Goal: Obtain resource: Download file/media

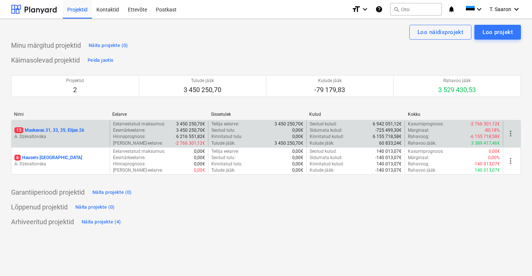
click at [86, 136] on p "A. Dzevaltovska" at bounding box center [60, 136] width 92 height 6
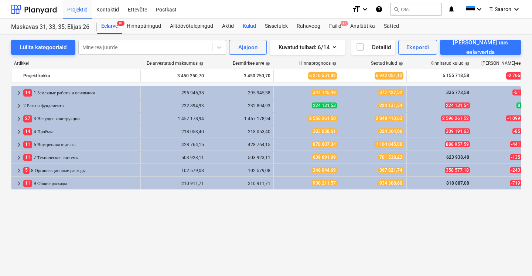
click at [248, 24] on div "Kulud" at bounding box center [249, 26] width 22 height 15
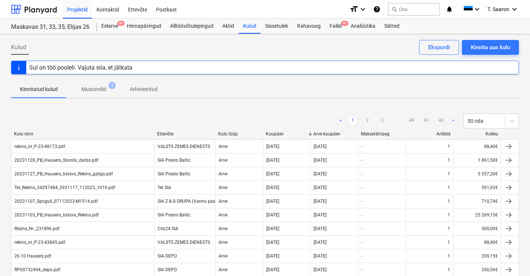
click at [179, 69] on div "Sul on töö pooleli. Vajuta siia, et jätkata" at bounding box center [265, 68] width 508 height 14
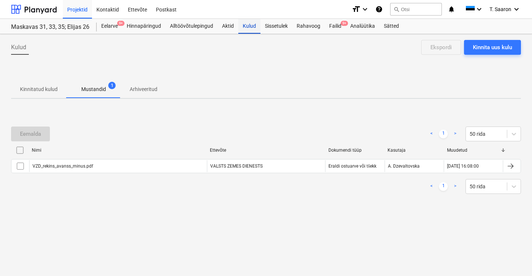
click at [247, 27] on div "Kulud" at bounding box center [249, 26] width 22 height 15
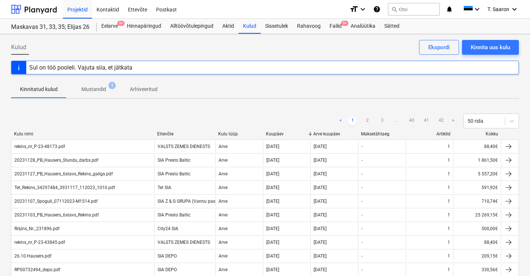
click at [94, 87] on p "Mustandid" at bounding box center [93, 89] width 25 height 8
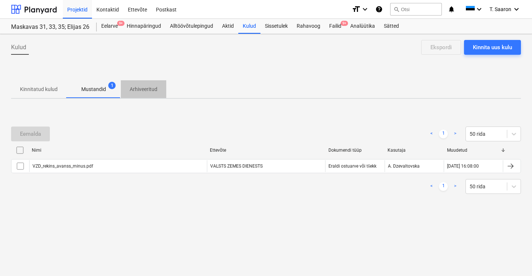
click at [137, 89] on p "Arhiveeritud" at bounding box center [144, 89] width 28 height 8
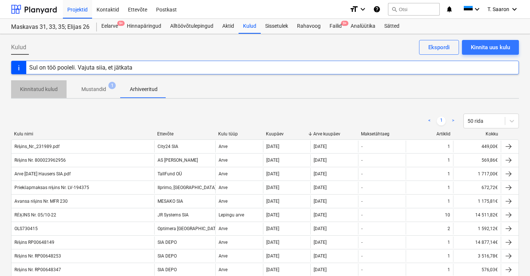
click at [36, 90] on p "Kinnitatud kulud" at bounding box center [39, 89] width 38 height 8
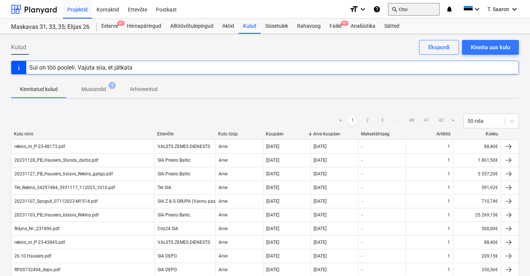
click at [410, 15] on div "search Otsi" at bounding box center [414, 9] width 52 height 18
click at [410, 12] on button "search Otsi" at bounding box center [414, 9] width 52 height 13
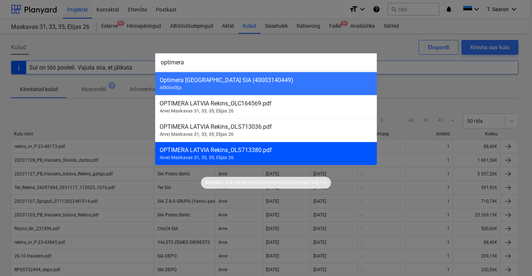
type input "optimera"
click at [256, 155] on div "OPTIMERA LATVIA Rekins_OLS713380.pdf Arve | Maskavas 31, 33, 35; Elijas 26" at bounding box center [266, 153] width 222 height 23
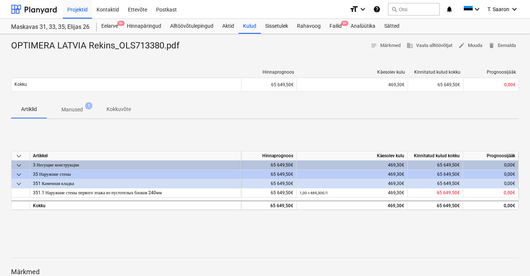
click at [81, 105] on span "Manused 1" at bounding box center [72, 109] width 51 height 13
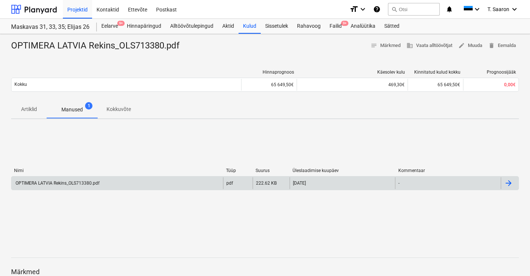
click at [112, 180] on div "OPTIMERA LATVIA Rekins_OLS713380.pdf" at bounding box center [116, 183] width 211 height 12
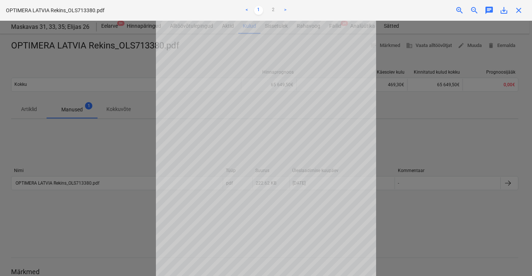
click at [120, 138] on div at bounding box center [266, 148] width 532 height 255
click at [522, 13] on span "close" at bounding box center [519, 10] width 9 height 9
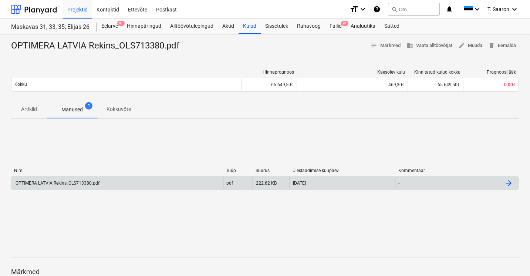
click at [168, 180] on div "OPTIMERA LATVIA Rekins_OLS713380.pdf" at bounding box center [116, 183] width 211 height 12
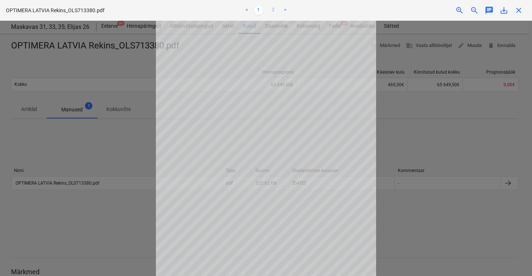
click at [274, 9] on link "2" at bounding box center [273, 10] width 9 height 9
click at [134, 159] on div at bounding box center [266, 148] width 532 height 255
click at [259, 10] on link "1" at bounding box center [258, 10] width 9 height 9
click at [517, 10] on span "close" at bounding box center [519, 10] width 9 height 9
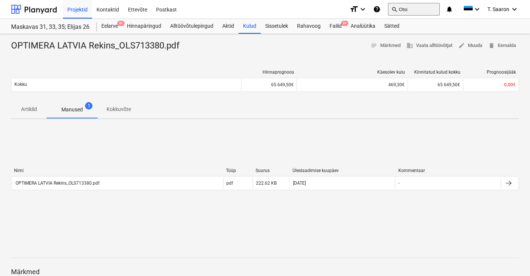
click at [408, 4] on button "search Otsi" at bounding box center [414, 9] width 52 height 13
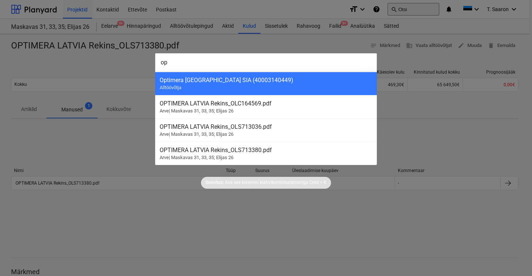
type input "opi"
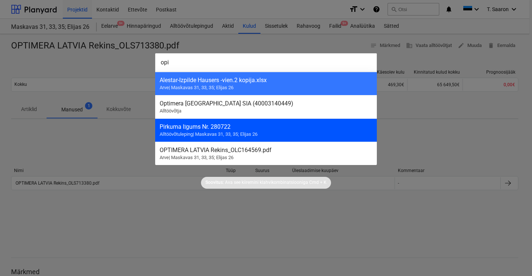
click at [272, 134] on div "Pirkuma līgums Nr. 280722 Alltöövõtuleping | Maskavas 31, 33, 35; Elijas 26" at bounding box center [266, 129] width 222 height 23
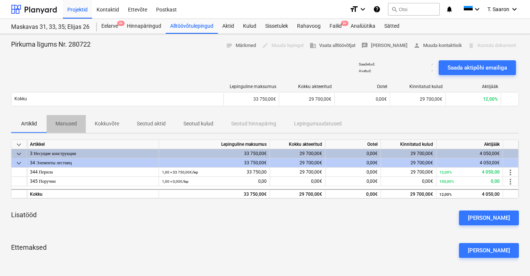
click at [66, 123] on p "Manused" at bounding box center [65, 124] width 21 height 8
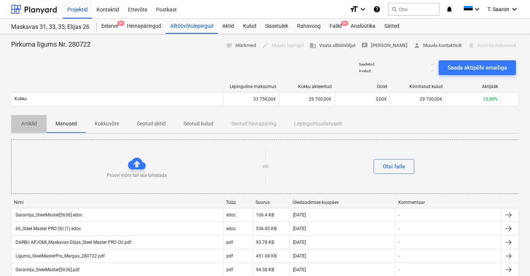
click at [39, 122] on span "Artiklid" at bounding box center [28, 124] width 35 height 12
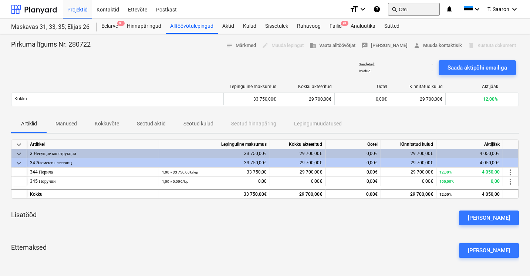
click at [409, 10] on button "search Otsi" at bounding box center [414, 9] width 52 height 13
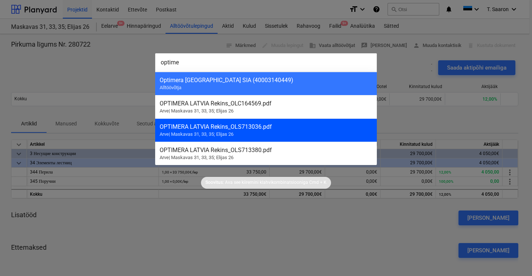
type input "optime"
click at [275, 124] on div "OPTIMERA LATVIA Rekins_OLS713036.pdf" at bounding box center [266, 126] width 213 height 7
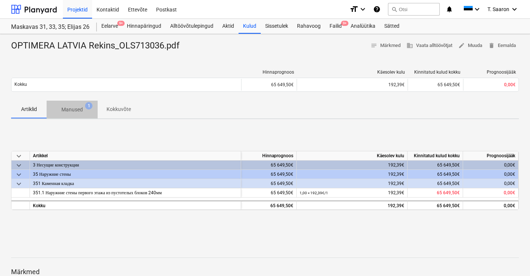
click at [79, 108] on p "Manused" at bounding box center [71, 110] width 21 height 8
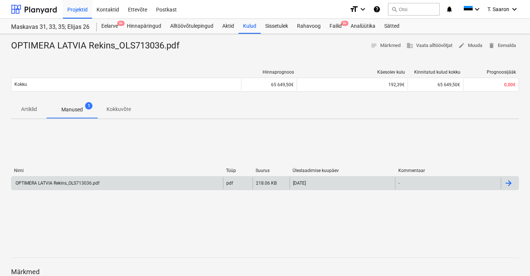
click at [77, 182] on div "OPTIMERA LATVIA Rekins_OLS713036.pdf" at bounding box center [56, 182] width 85 height 5
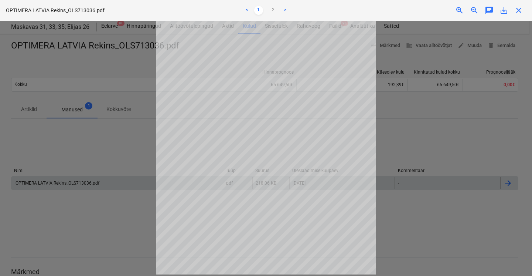
scroll to position [58, 0]
drag, startPoint x: 269, startPoint y: 7, endPoint x: 274, endPoint y: 9, distance: 5.3
click at [269, 8] on link "2" at bounding box center [273, 10] width 9 height 9
drag, startPoint x: 521, startPoint y: 10, endPoint x: 509, endPoint y: 10, distance: 11.5
click at [521, 10] on span "close" at bounding box center [519, 10] width 9 height 9
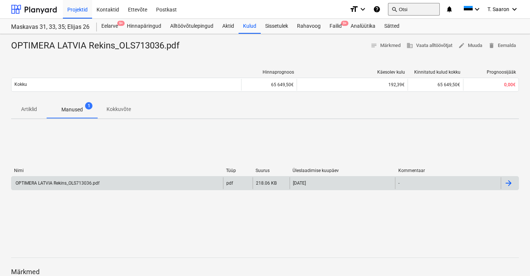
click at [414, 6] on button "search Otsi" at bounding box center [414, 9] width 52 height 13
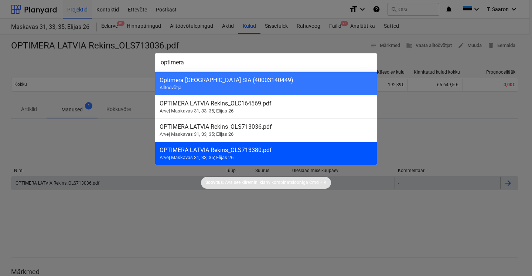
type input "optimera"
click at [255, 153] on div "OPTIMERA LATVIA Rekins_OLS713380.pdf Arve | Maskavas 31, 33, 35; Elijas 26" at bounding box center [266, 153] width 222 height 23
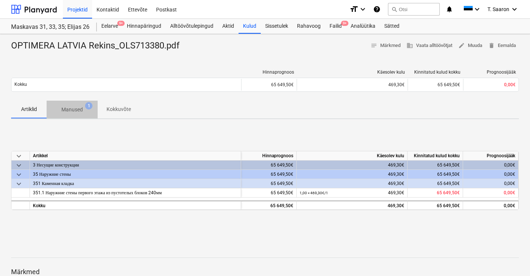
click at [78, 107] on p "Manused" at bounding box center [71, 110] width 21 height 8
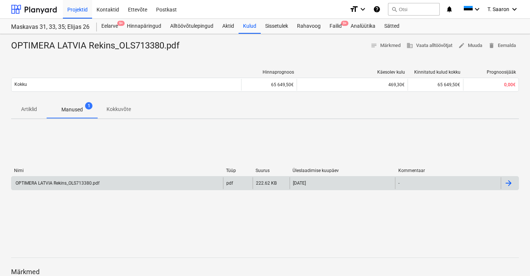
click at [90, 179] on div "OPTIMERA LATVIA Rekins_OLS713380.pdf" at bounding box center [116, 183] width 211 height 12
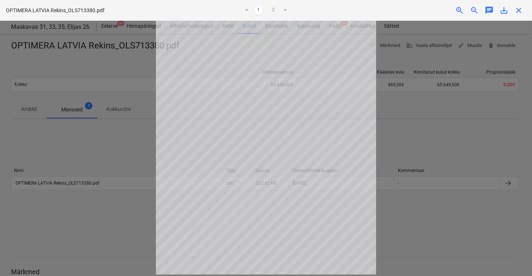
scroll to position [58, 0]
click at [274, 11] on link "2" at bounding box center [273, 10] width 9 height 9
drag, startPoint x: 520, startPoint y: 10, endPoint x: 489, endPoint y: 16, distance: 30.8
click at [520, 10] on span "close" at bounding box center [519, 10] width 9 height 9
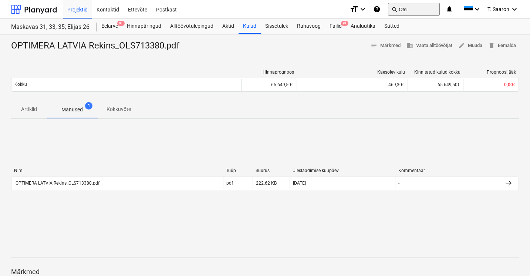
click at [409, 9] on button "search Otsi" at bounding box center [414, 9] width 52 height 13
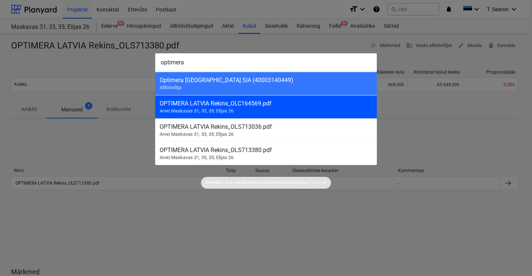
type input "optimera"
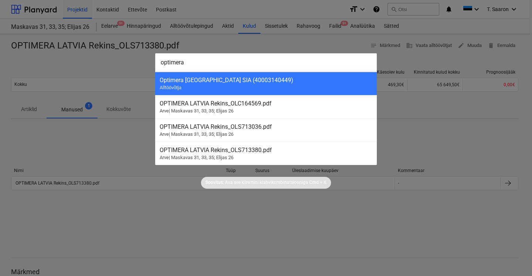
click at [223, 106] on div "OPTIMERA LATVIA Rekins_OLC164569.pdf" at bounding box center [266, 103] width 213 height 7
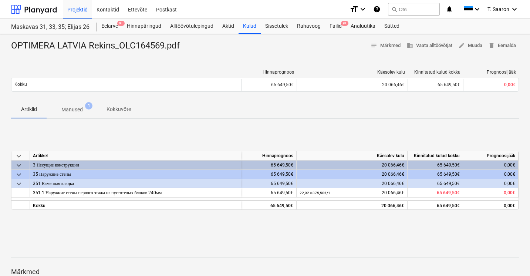
click at [74, 108] on p "Manused" at bounding box center [71, 110] width 21 height 8
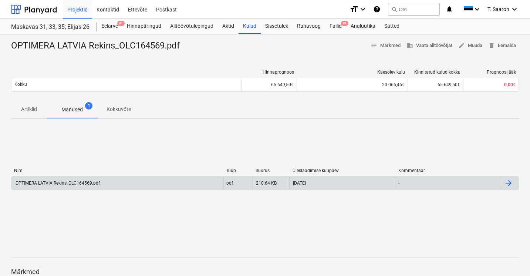
click at [144, 181] on div "OPTIMERA LATVIA Rekins_OLC164569.pdf" at bounding box center [116, 183] width 211 height 12
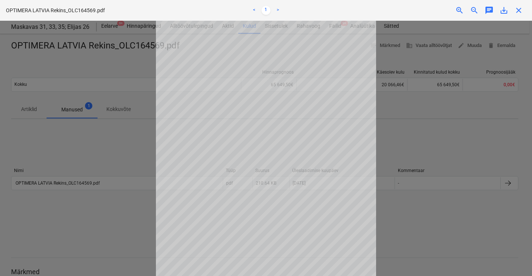
click at [120, 93] on div at bounding box center [266, 148] width 532 height 255
click at [522, 10] on span "close" at bounding box center [519, 10] width 9 height 9
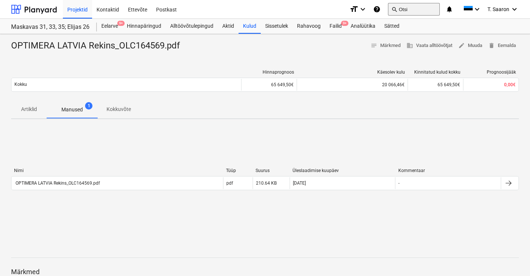
click at [399, 7] on button "search Otsi" at bounding box center [414, 9] width 52 height 13
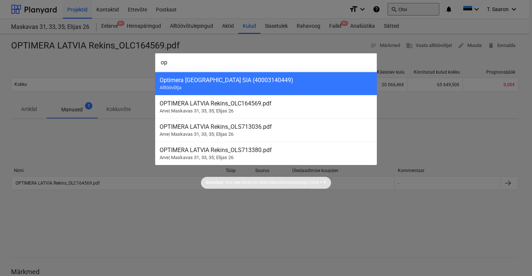
type input "opt"
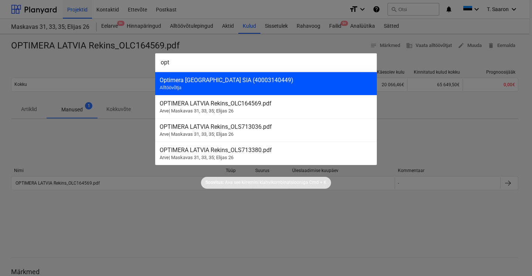
click at [193, 80] on div "Optimera [GEOGRAPHIC_DATA] SIA (40003140449)" at bounding box center [266, 80] width 213 height 7
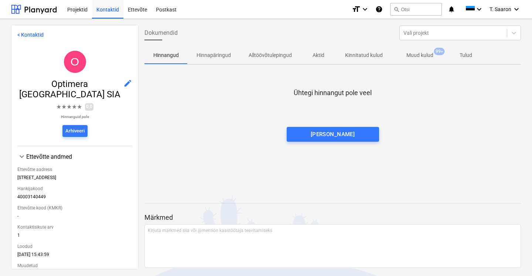
click at [266, 124] on div at bounding box center [333, 119] width 377 height 15
click at [359, 34] on div "Dokumendid Vali projekt" at bounding box center [333, 33] width 383 height 21
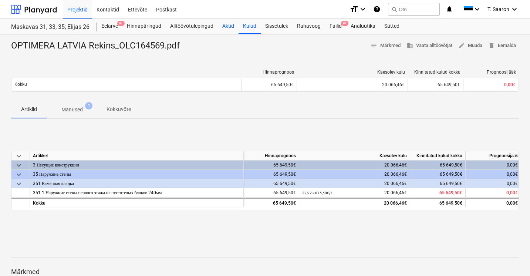
click at [226, 27] on div "Aktid" at bounding box center [228, 26] width 21 height 15
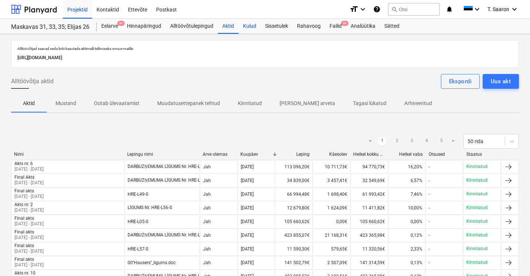
scroll to position [0, 0]
click at [254, 27] on div "Kulud" at bounding box center [249, 26] width 22 height 15
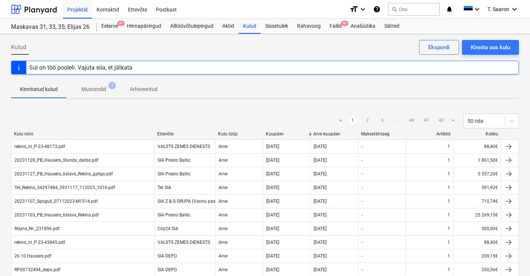
click at [154, 68] on div "Sul on töö pooleli. Vajuta siia, et jätkata" at bounding box center [265, 68] width 508 height 14
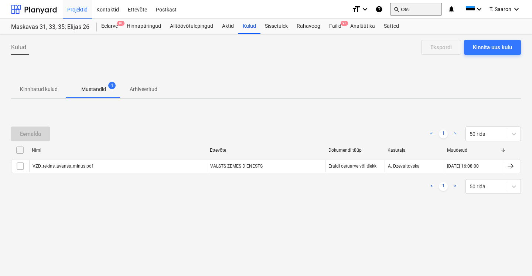
click at [404, 7] on button "search Otsi" at bounding box center [416, 9] width 52 height 13
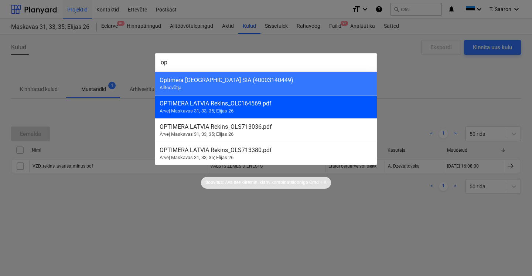
type input "op"
click at [285, 105] on div "OPTIMERA LATVIA Rekins_OLC164569.pdf" at bounding box center [266, 103] width 213 height 7
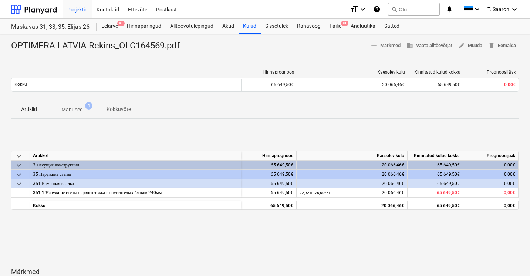
click at [75, 110] on p "Manused" at bounding box center [71, 110] width 21 height 8
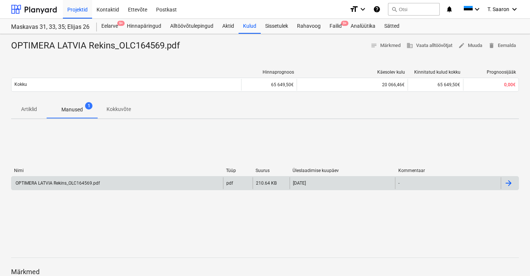
click at [93, 183] on div "OPTIMERA LATVIA Rekins_OLC164569.pdf" at bounding box center [56, 182] width 85 height 5
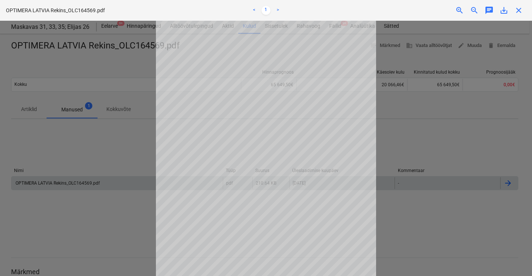
click at [114, 135] on div at bounding box center [266, 148] width 532 height 255
click at [254, 10] on link "<" at bounding box center [254, 10] width 9 height 9
click at [521, 10] on span "close" at bounding box center [519, 10] width 9 height 9
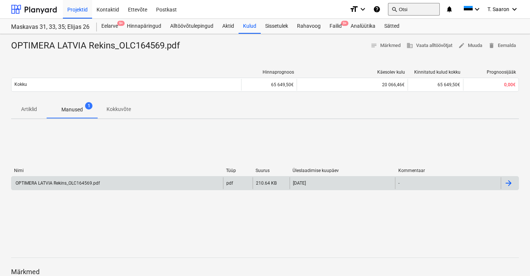
click at [410, 6] on button "search Otsi" at bounding box center [414, 9] width 52 height 13
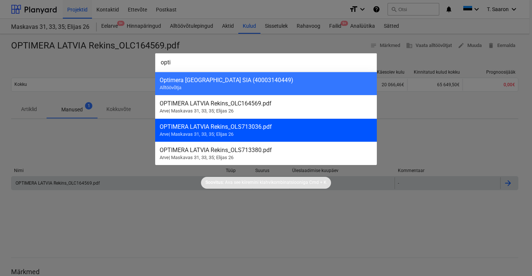
type input "opti"
click at [311, 126] on div "OPTIMERA LATVIA Rekins_OLS713036.pdf" at bounding box center [266, 126] width 213 height 7
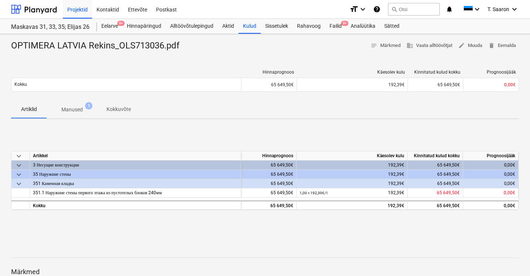
drag, startPoint x: 81, startPoint y: 106, endPoint x: 84, endPoint y: 106, distance: 3.7
click at [81, 106] on p "Manused" at bounding box center [71, 110] width 21 height 8
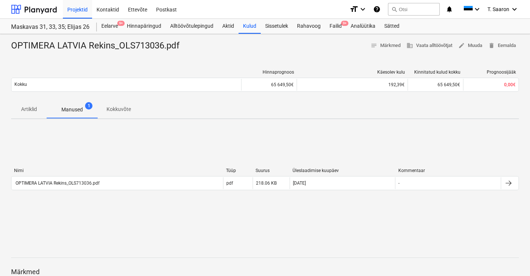
drag, startPoint x: 60, startPoint y: 101, endPoint x: 73, endPoint y: 111, distance: 16.4
click at [60, 102] on button "Manused 1" at bounding box center [72, 110] width 51 height 18
click at [74, 110] on p "Manused" at bounding box center [71, 110] width 21 height 8
click at [85, 106] on span "1" at bounding box center [88, 105] width 7 height 7
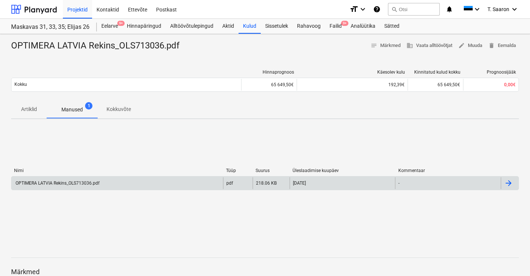
click at [83, 179] on div "OPTIMERA LATVIA Rekins_OLS713036.pdf" at bounding box center [116, 183] width 211 height 12
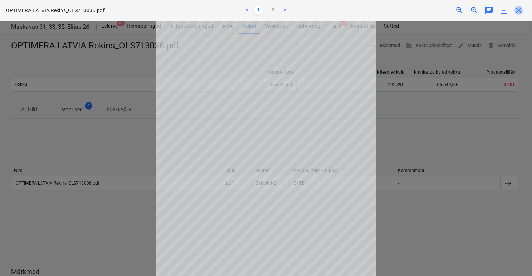
click at [519, 7] on span "close" at bounding box center [519, 10] width 9 height 9
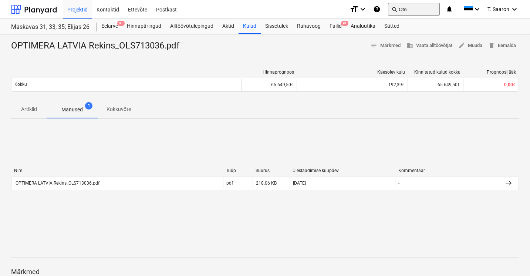
click at [404, 9] on button "search Otsi" at bounding box center [414, 9] width 52 height 13
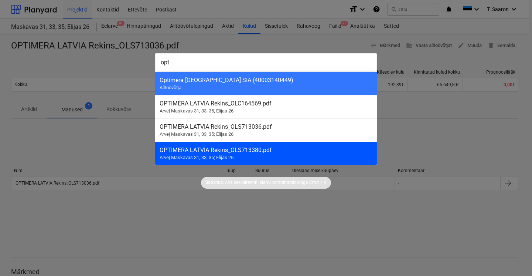
type input "opt"
click at [250, 154] on div "OPTIMERA LATVIA Rekins_OLS713380.pdf Arve | Maskavas 31, 33, 35; Elijas 26" at bounding box center [266, 153] width 222 height 23
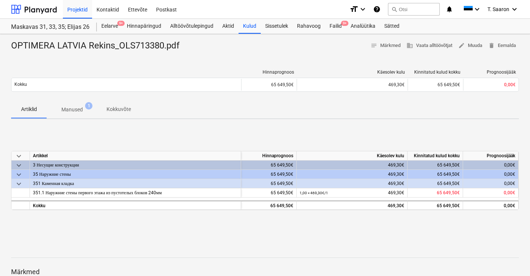
click at [82, 109] on p "Manused" at bounding box center [71, 110] width 21 height 8
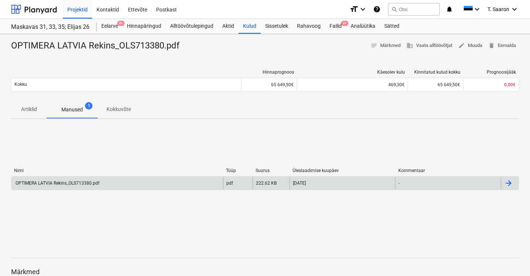
click at [136, 182] on div "OPTIMERA LATVIA Rekins_OLS713380.pdf" at bounding box center [116, 183] width 211 height 12
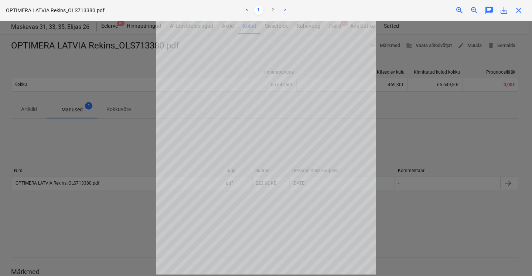
scroll to position [58, 0]
drag, startPoint x: 274, startPoint y: 13, endPoint x: 275, endPoint y: 9, distance: 4.0
click at [274, 12] on link "2" at bounding box center [273, 10] width 9 height 9
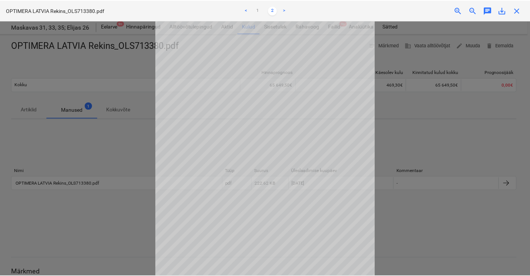
scroll to position [0, 0]
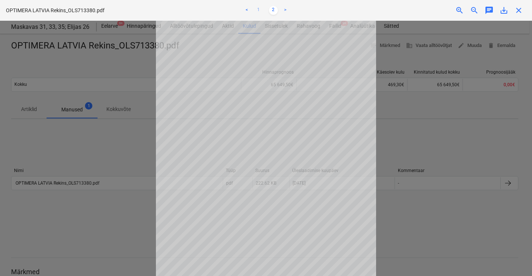
click at [260, 14] on link "1" at bounding box center [258, 10] width 9 height 9
drag, startPoint x: 519, startPoint y: 10, endPoint x: 514, endPoint y: 13, distance: 5.6
click at [519, 10] on span "close" at bounding box center [519, 10] width 9 height 9
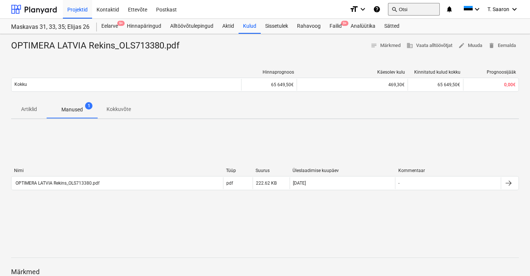
click at [418, 10] on button "search Otsi" at bounding box center [414, 9] width 52 height 13
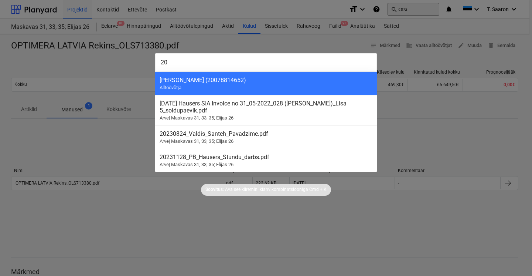
type input "2"
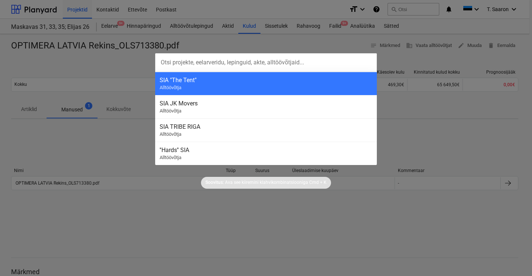
click at [127, 144] on div at bounding box center [266, 138] width 532 height 276
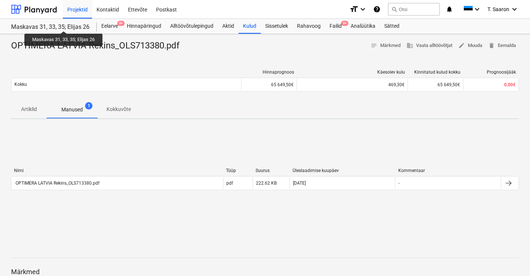
click at [64, 25] on div "Maskavas 31, 33, 35; Elijas 26" at bounding box center [49, 27] width 77 height 8
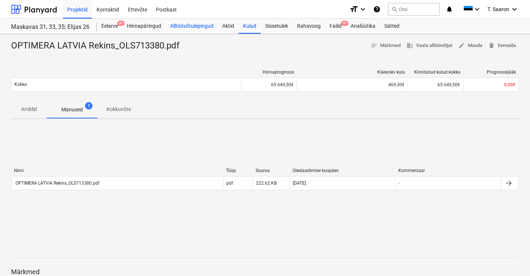
click at [197, 22] on div "Alltöövõtulepingud" at bounding box center [192, 26] width 52 height 15
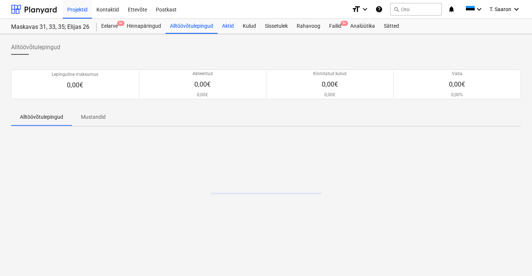
click at [228, 24] on div "Aktid" at bounding box center [228, 26] width 21 height 15
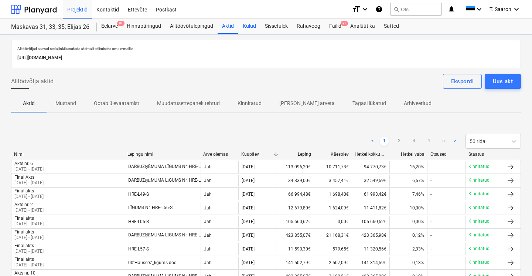
click at [248, 27] on div "Kulud" at bounding box center [249, 26] width 22 height 15
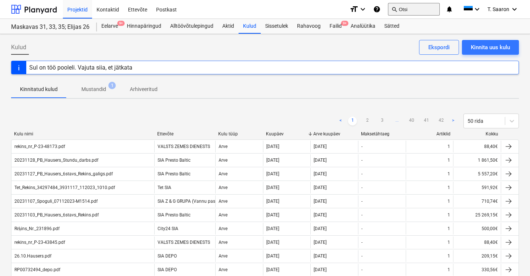
click at [421, 8] on button "search Otsi" at bounding box center [414, 9] width 52 height 13
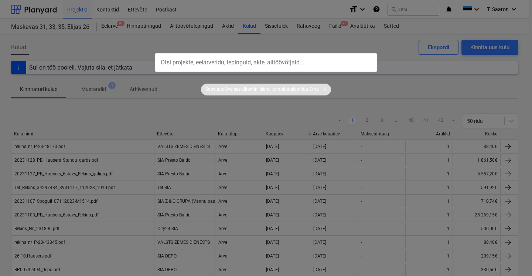
click at [182, 99] on div at bounding box center [266, 138] width 532 height 276
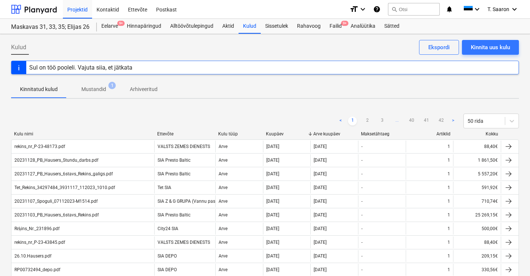
click at [75, 32] on div "Maskavas 31, 33, 35; Elijas 26 Maskavas 31, 33, 35; Elijas 26" at bounding box center [54, 26] width 86 height 15
click at [84, 9] on div "Projektid" at bounding box center [77, 9] width 29 height 19
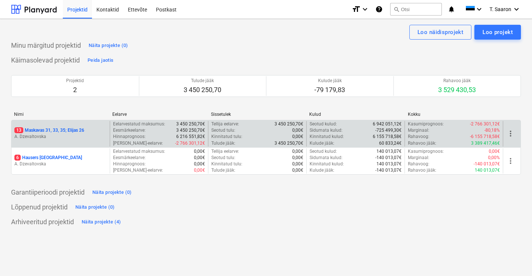
click at [70, 128] on p "13 Maskavas 31, 33, 35; Elijas 26" at bounding box center [49, 130] width 70 height 6
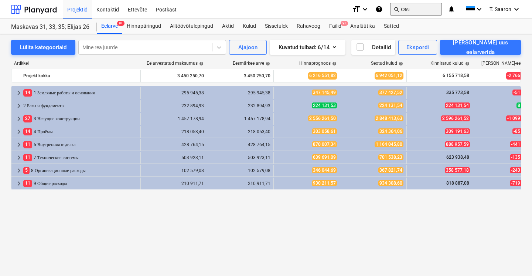
click at [418, 7] on button "search Otsi" at bounding box center [416, 9] width 52 height 13
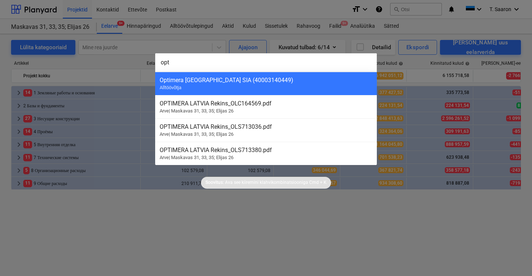
type input "opt"
click at [257, 7] on div at bounding box center [266, 138] width 532 height 276
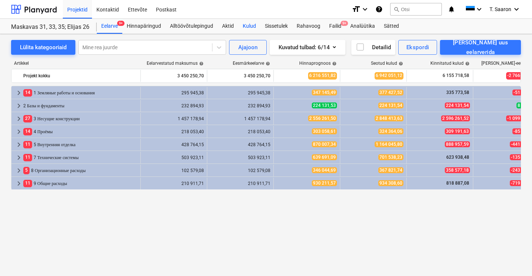
click at [251, 26] on div "Kulud" at bounding box center [249, 26] width 22 height 15
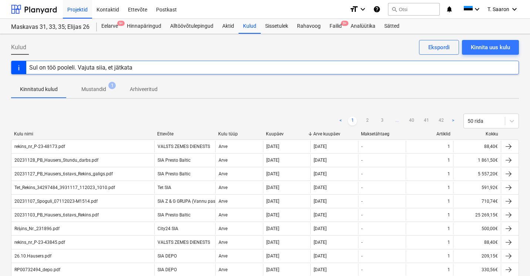
click at [156, 89] on p "Arhiveeritud" at bounding box center [144, 89] width 28 height 8
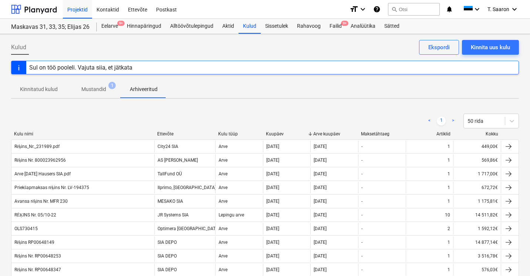
click at [92, 87] on p "Mustandid" at bounding box center [93, 89] width 25 height 8
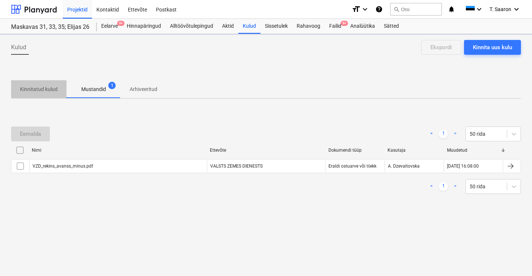
click at [58, 88] on span "Kinnitatud kulud" at bounding box center [38, 89] width 55 height 12
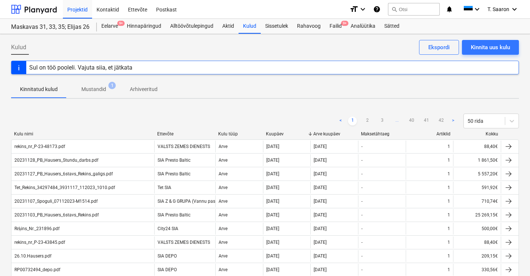
click at [129, 90] on span "Arhiveeritud" at bounding box center [143, 89] width 45 height 12
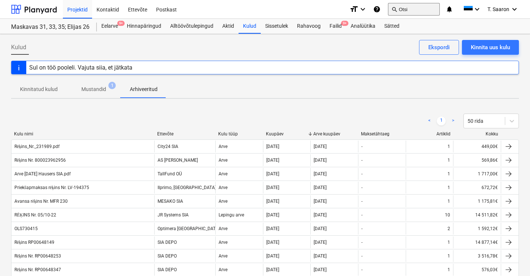
click at [420, 10] on button "search Otsi" at bounding box center [414, 9] width 52 height 13
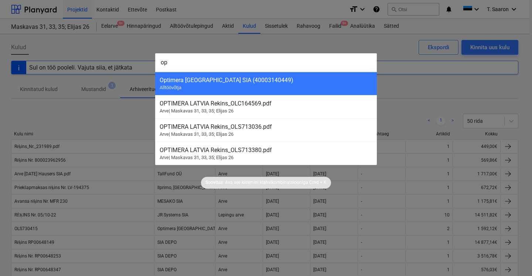
type input "o"
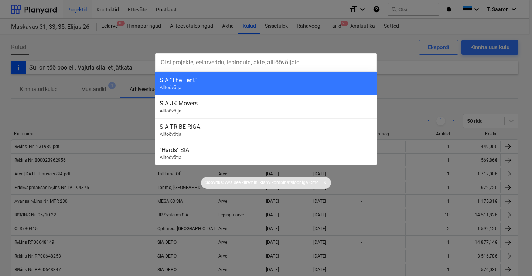
click at [294, 35] on div at bounding box center [266, 138] width 532 height 276
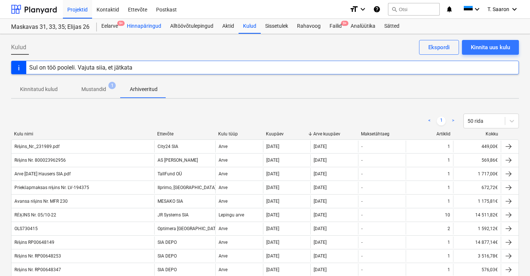
click at [142, 28] on div "Hinnapäringud" at bounding box center [143, 26] width 43 height 15
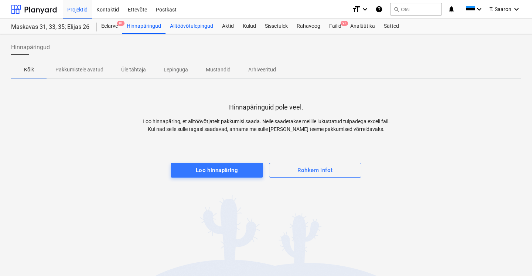
click at [183, 24] on div "Alltöövõtulepingud" at bounding box center [192, 26] width 52 height 15
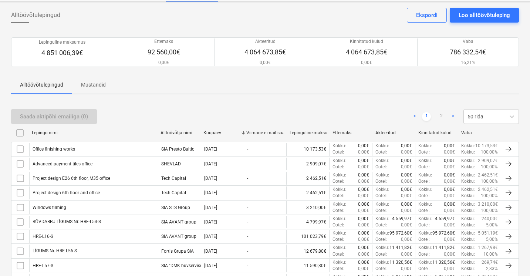
scroll to position [35, 0]
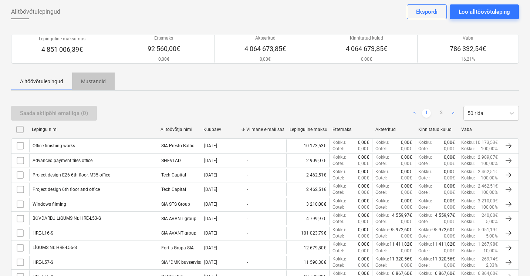
click at [100, 82] on p "Mustandid" at bounding box center [93, 82] width 25 height 8
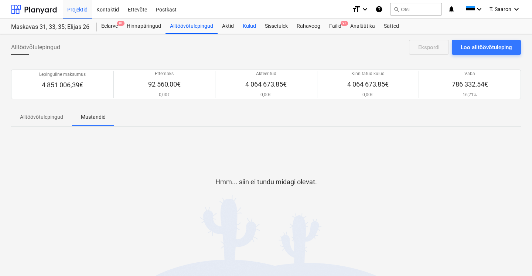
click at [245, 26] on div "Kulud" at bounding box center [249, 26] width 22 height 15
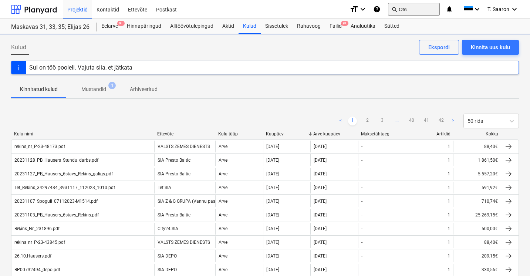
click at [413, 11] on button "search Otsi" at bounding box center [414, 9] width 52 height 13
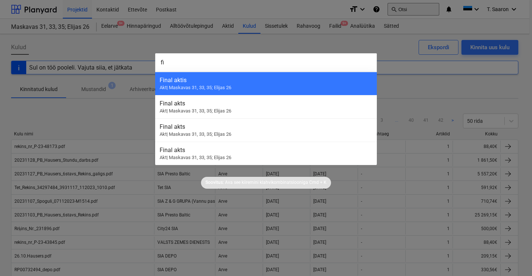
type input "f"
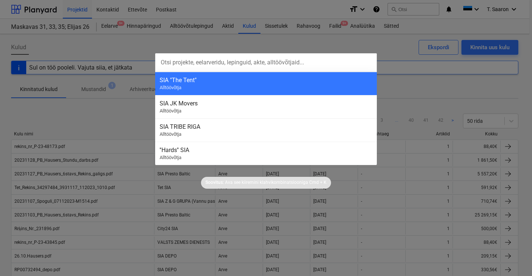
click at [502, 79] on div at bounding box center [266, 138] width 532 height 276
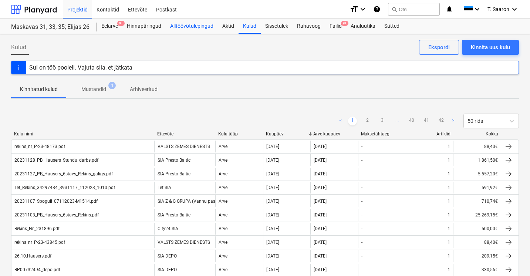
click at [180, 26] on div "Alltöövõtulepingud" at bounding box center [192, 26] width 52 height 15
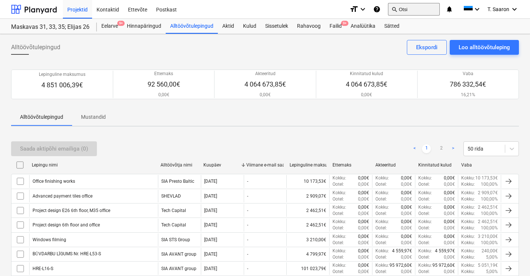
click at [426, 6] on button "search Otsi" at bounding box center [414, 9] width 52 height 13
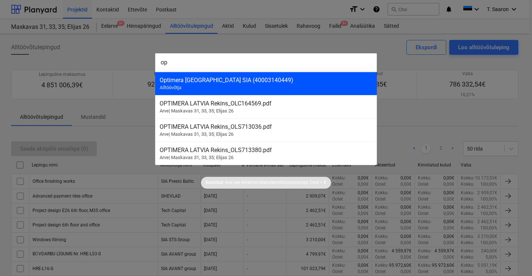
type input "op"
click at [305, 80] on div "Optimera [GEOGRAPHIC_DATA] SIA (40003140449)" at bounding box center [266, 80] width 213 height 7
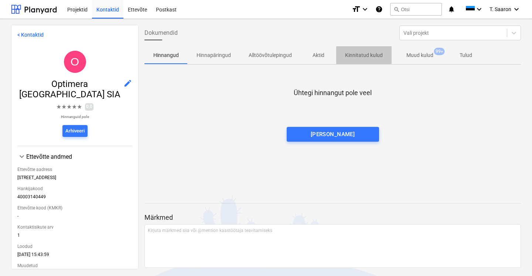
click at [374, 55] on p "Kinnitatud kulud" at bounding box center [364, 55] width 38 height 8
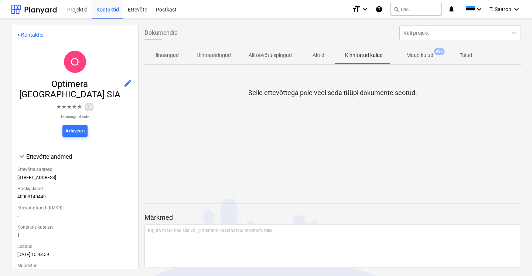
click at [417, 57] on p "Muud kulud" at bounding box center [420, 55] width 27 height 8
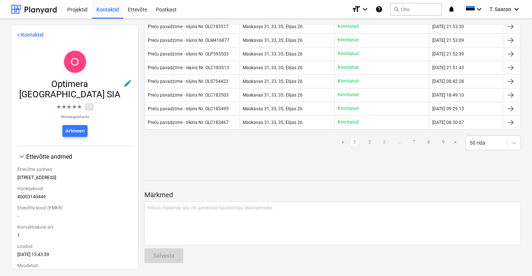
click at [381, 142] on link "3" at bounding box center [384, 142] width 9 height 9
click at [381, 144] on link "4" at bounding box center [384, 142] width 9 height 9
click at [381, 143] on link "5" at bounding box center [384, 142] width 9 height 9
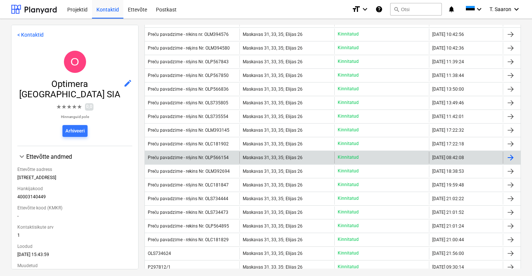
scroll to position [419, 0]
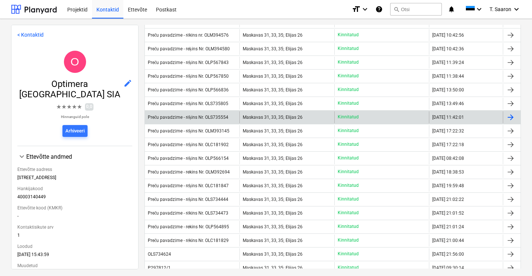
click at [329, 118] on div "Maskavas 31, 33, 35; Elijas 26" at bounding box center [287, 117] width 95 height 12
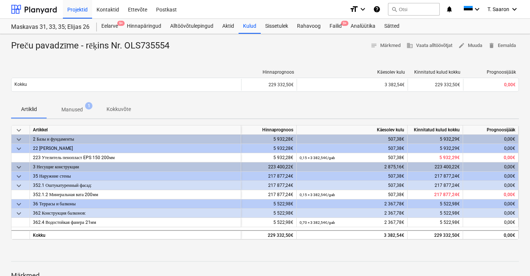
click at [80, 109] on p "Manused" at bounding box center [71, 110] width 21 height 8
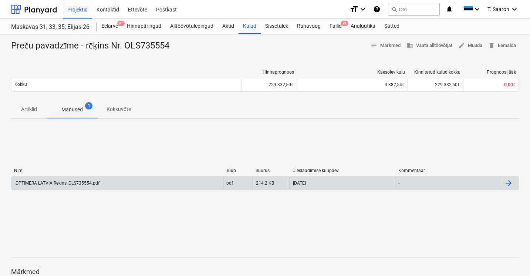
click at [76, 181] on div "OPTIMERA LATVIA Rekins_OLS735554.pdf" at bounding box center [56, 182] width 85 height 5
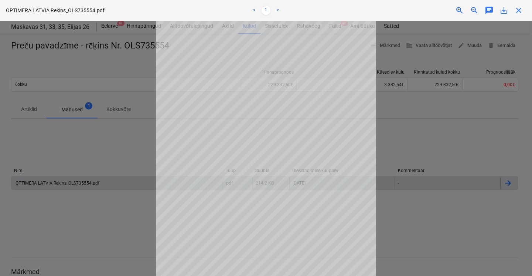
scroll to position [27, 0]
click at [503, 10] on span "save_alt" at bounding box center [504, 10] width 9 height 9
click at [125, 159] on div at bounding box center [266, 148] width 532 height 255
